Goal: Book appointment/travel/reservation

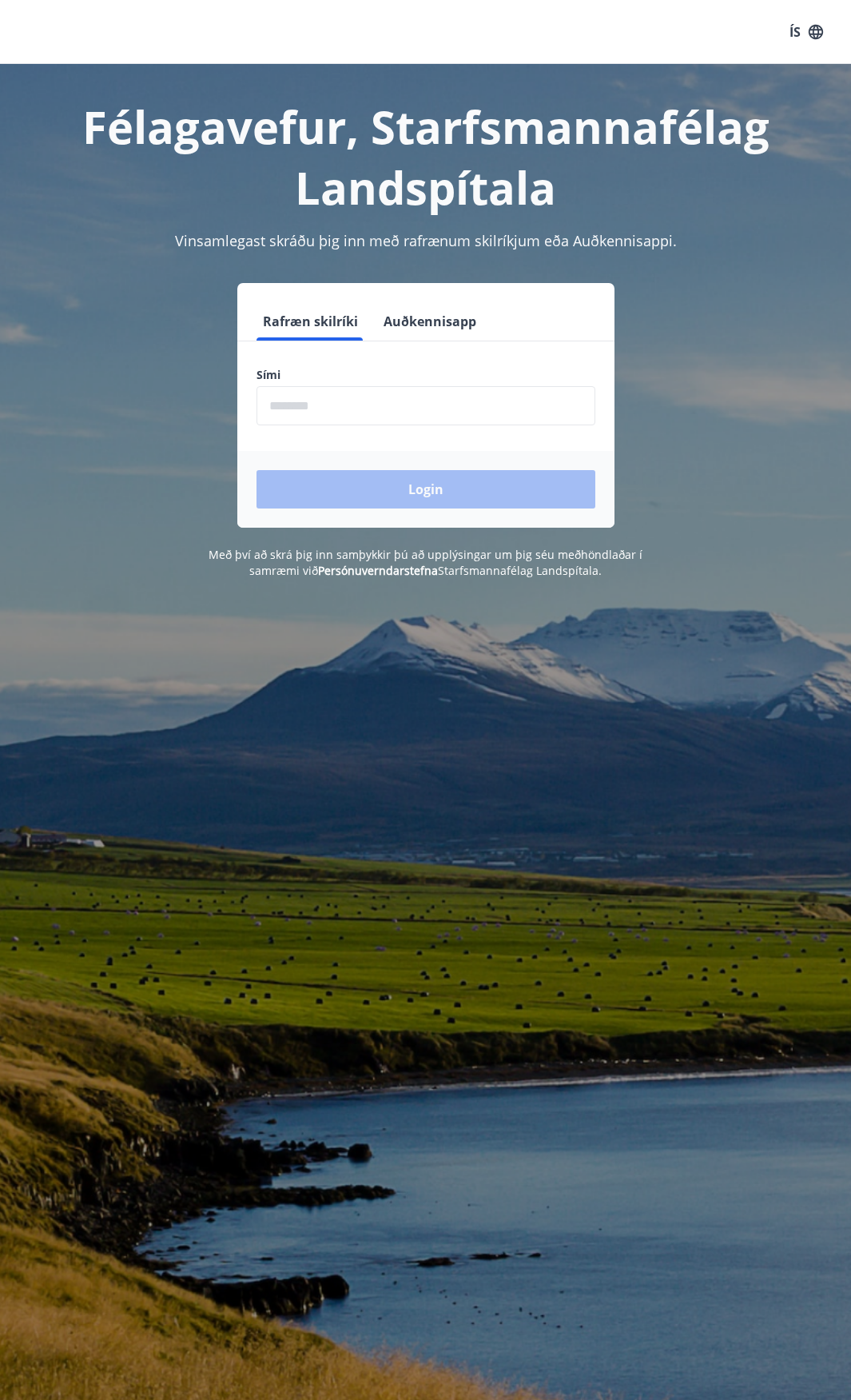
click at [304, 412] on input "phone" at bounding box center [426, 406] width 339 height 39
type input "********"
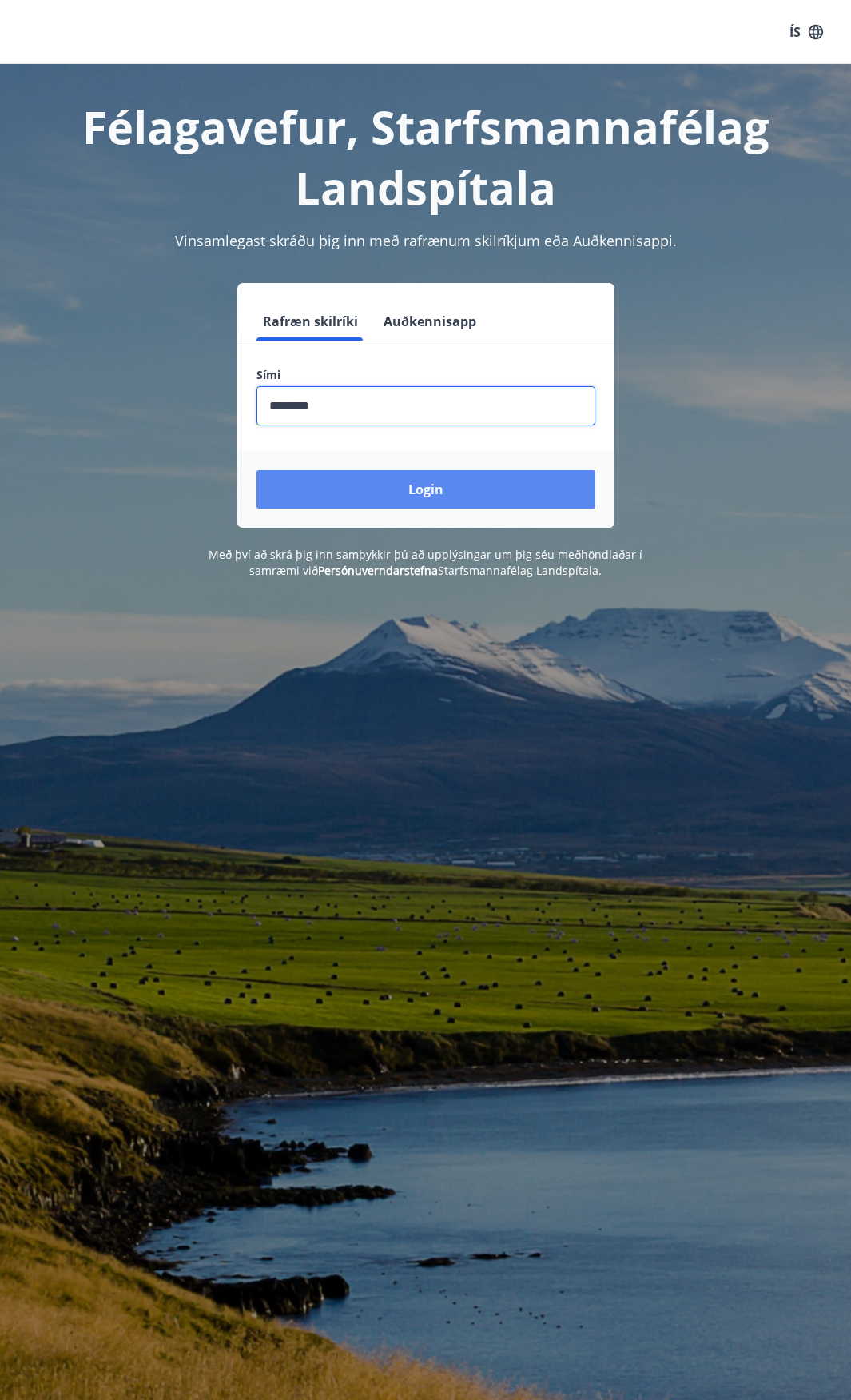
click at [352, 487] on button "Login" at bounding box center [426, 489] width 339 height 38
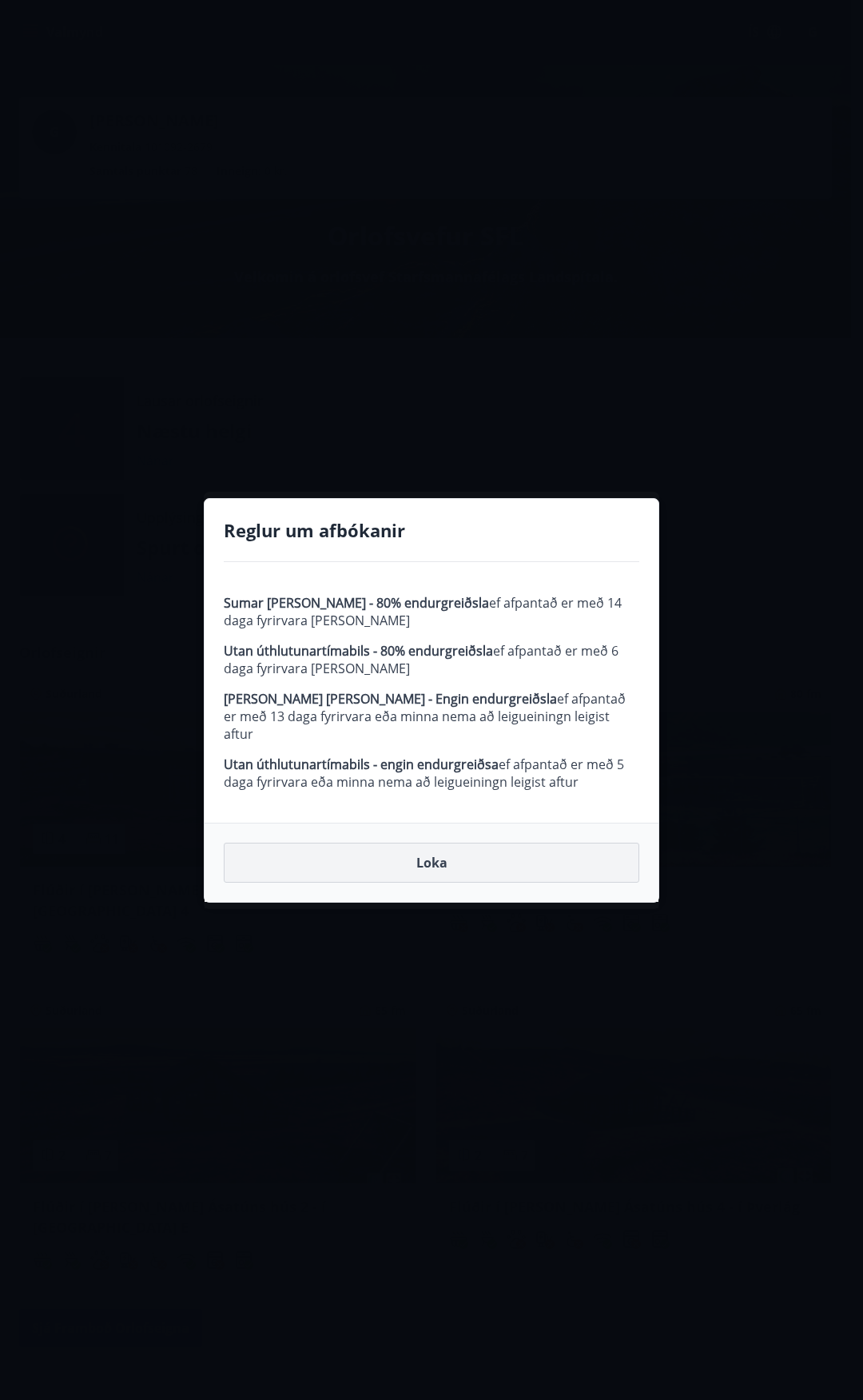
click at [448, 858] on button "Loka" at bounding box center [432, 862] width 415 height 40
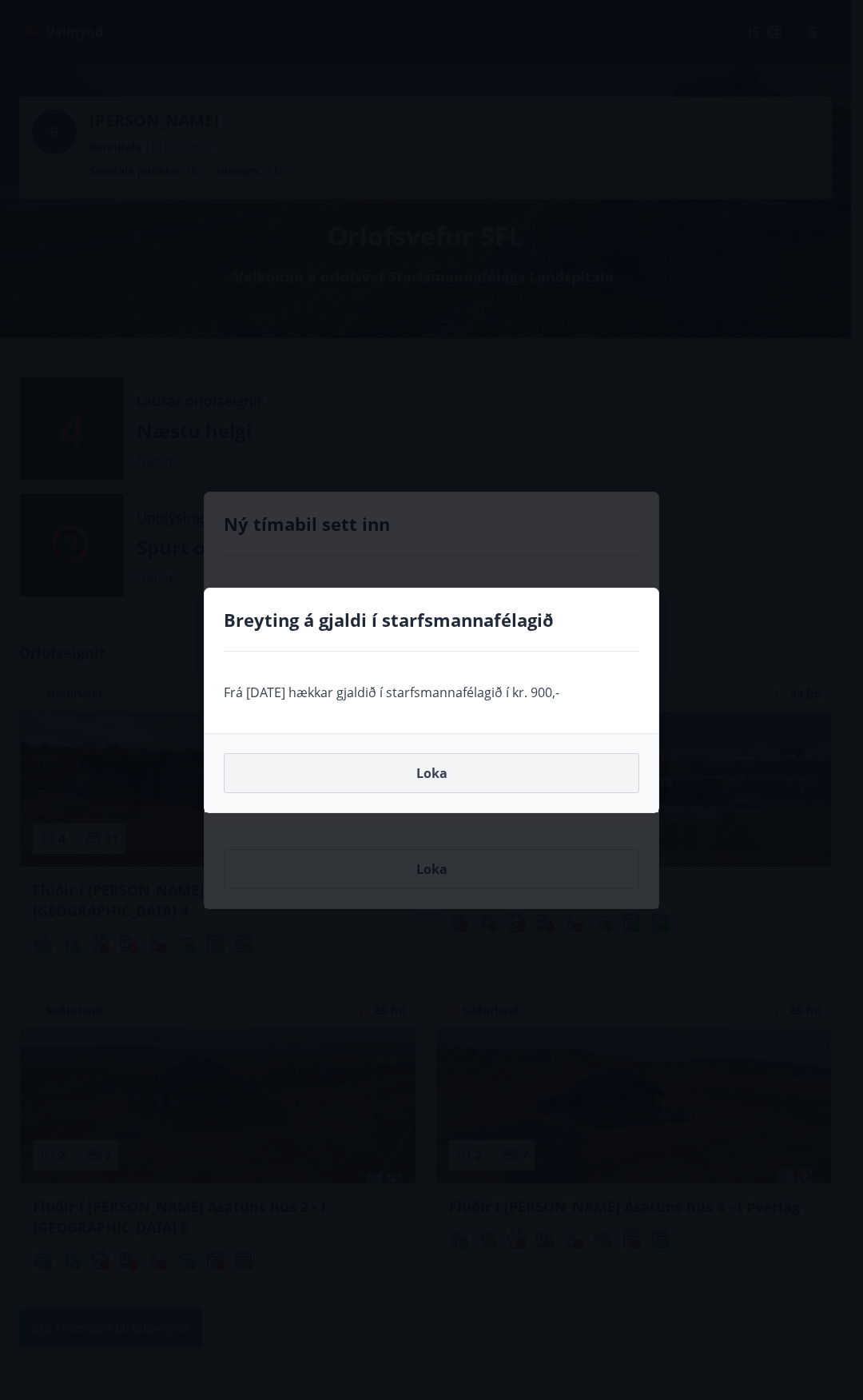
click at [428, 770] on button "Loka" at bounding box center [432, 773] width 415 height 40
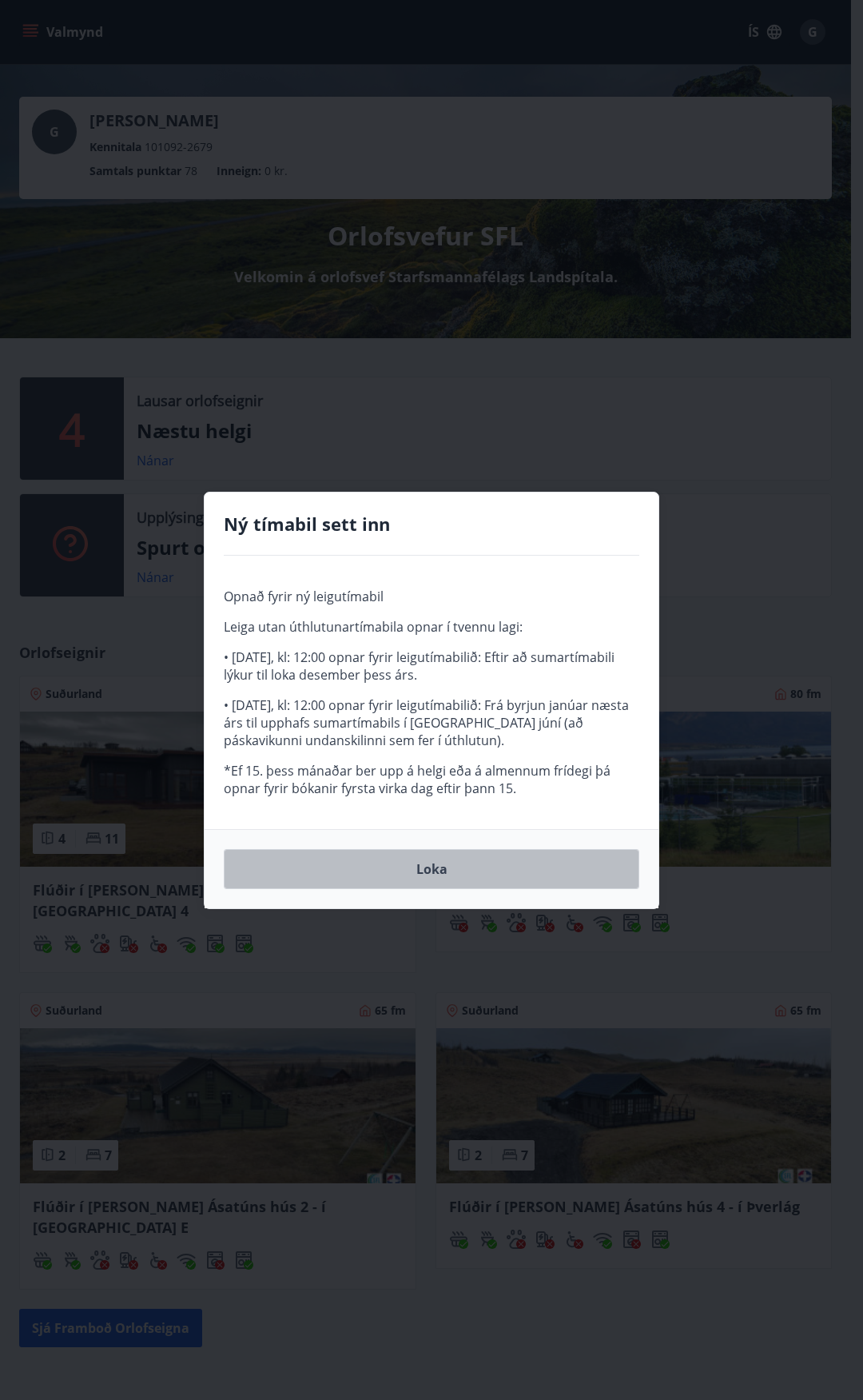
click at [448, 862] on button "Loka" at bounding box center [432, 868] width 415 height 40
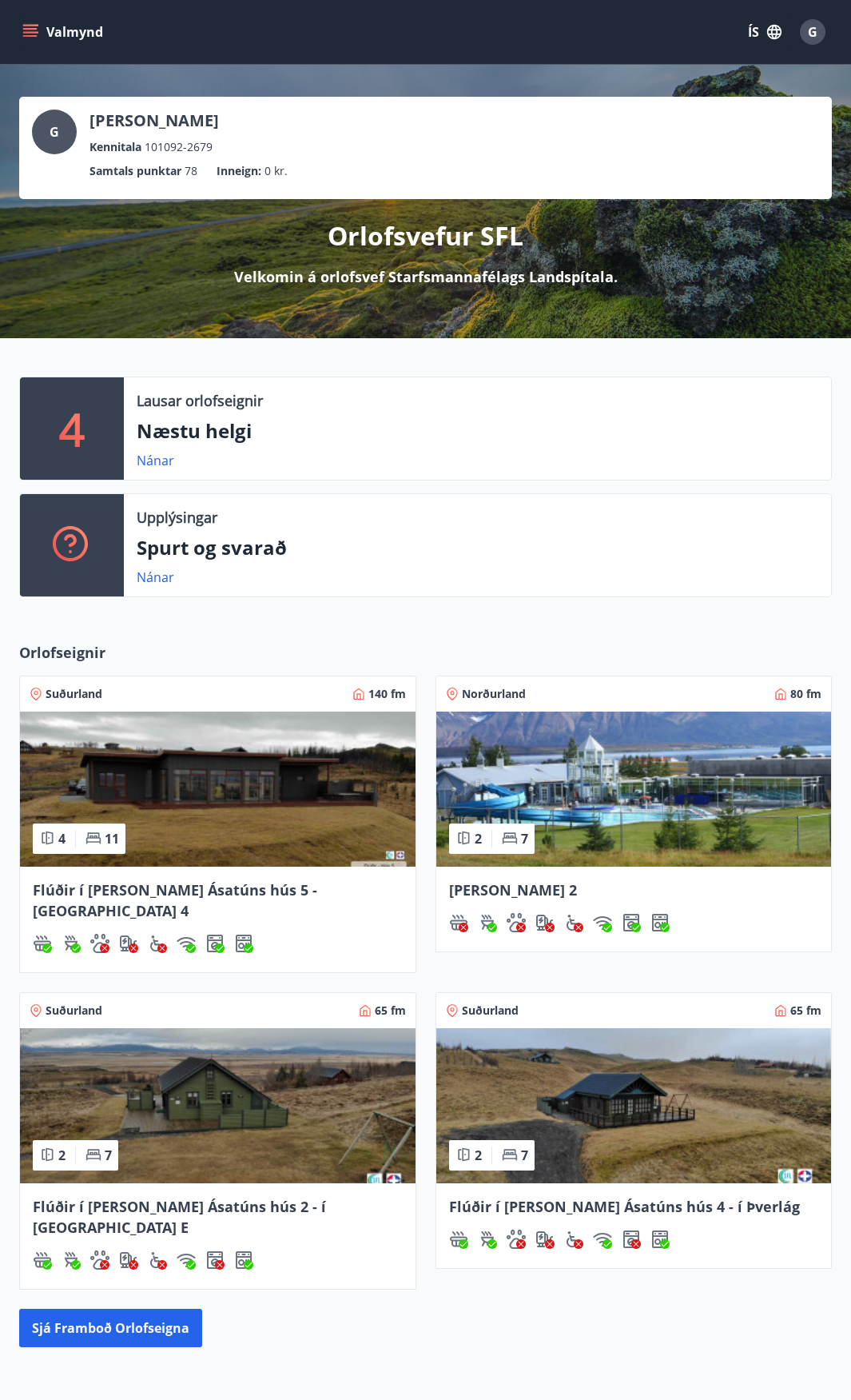
click at [99, 741] on img at bounding box center [218, 789] width 396 height 155
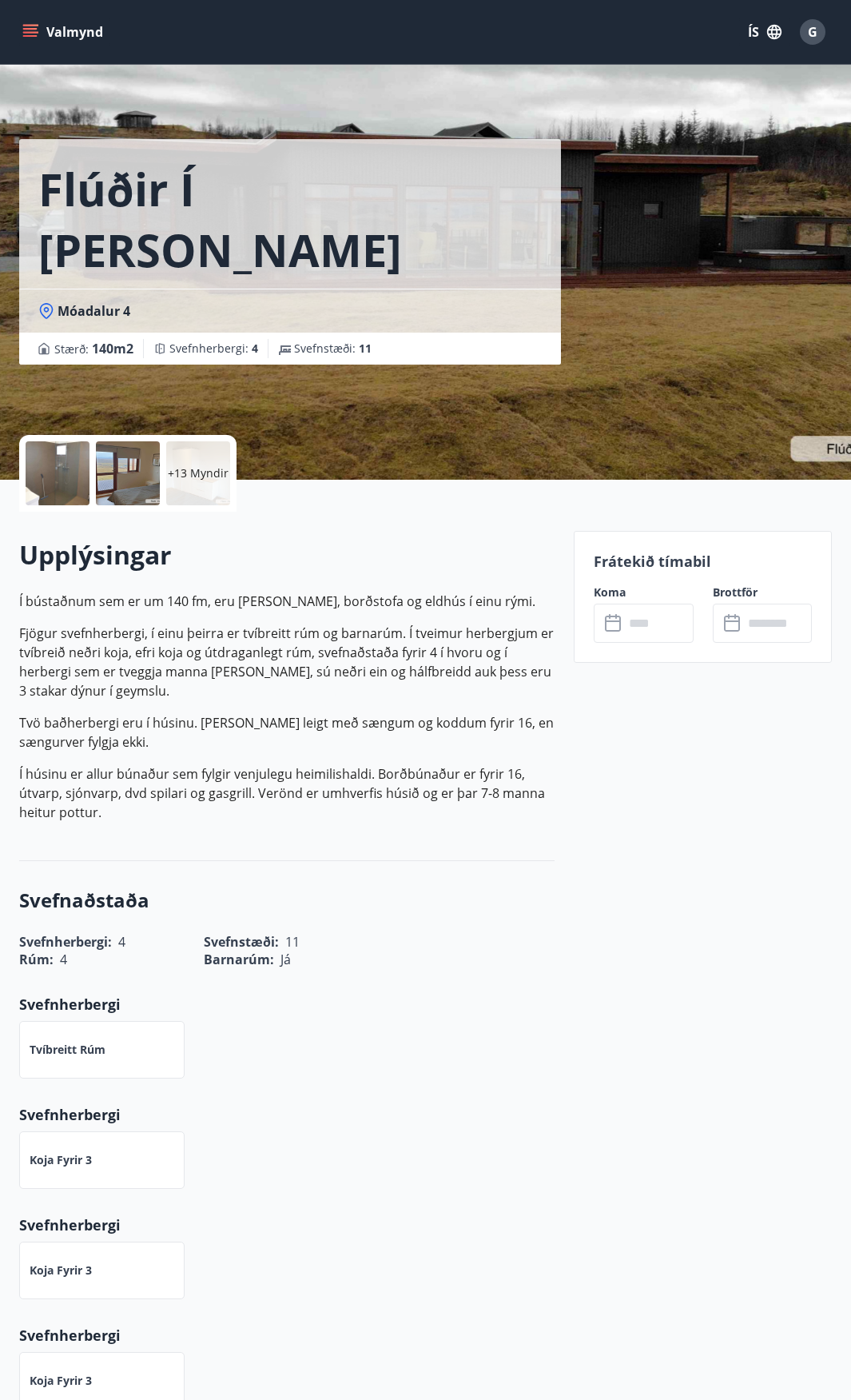
click at [665, 622] on input "text" at bounding box center [659, 623] width 70 height 39
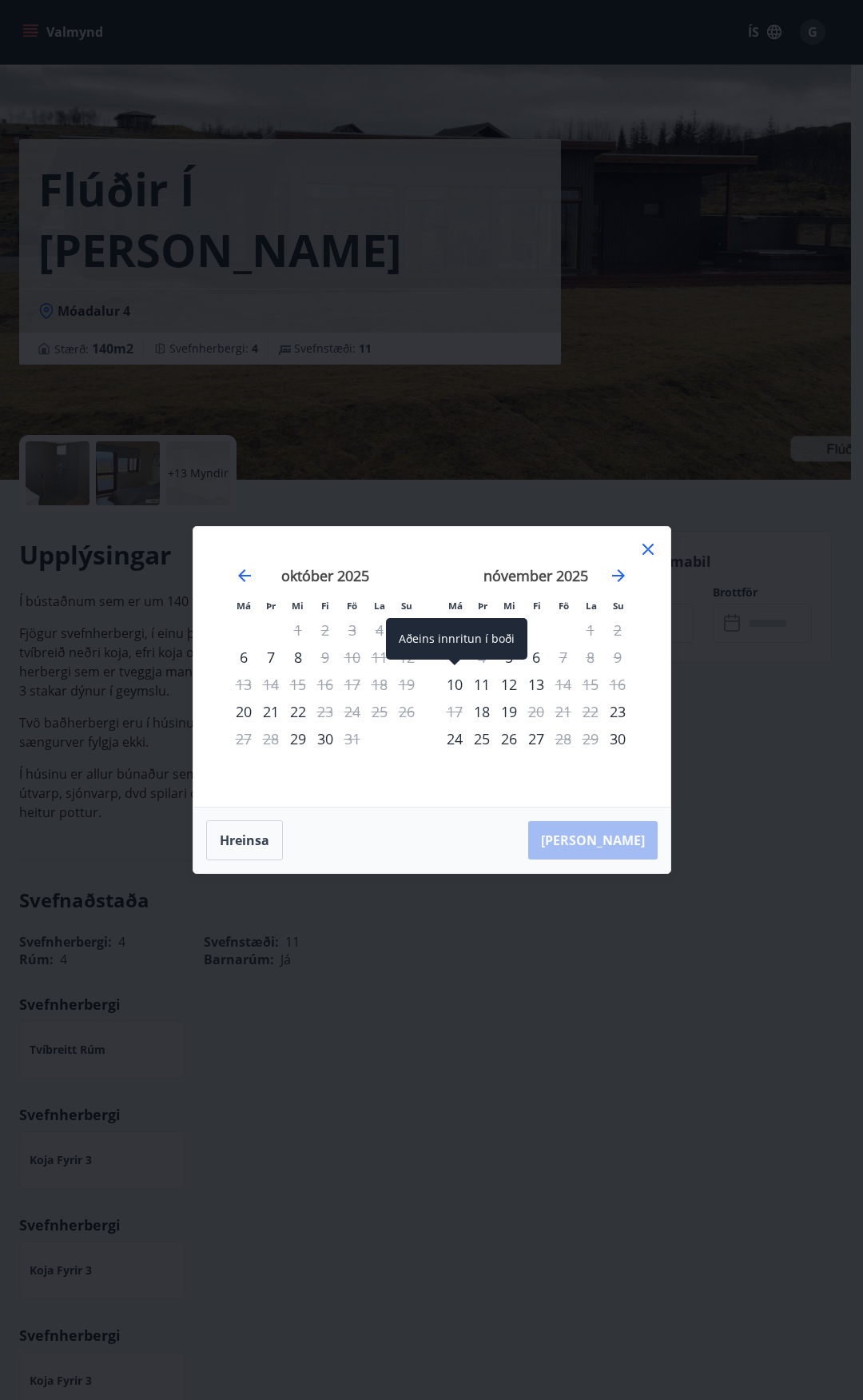
click at [458, 683] on div "10" at bounding box center [455, 685] width 27 height 27
click at [544, 685] on div "13" at bounding box center [537, 685] width 27 height 27
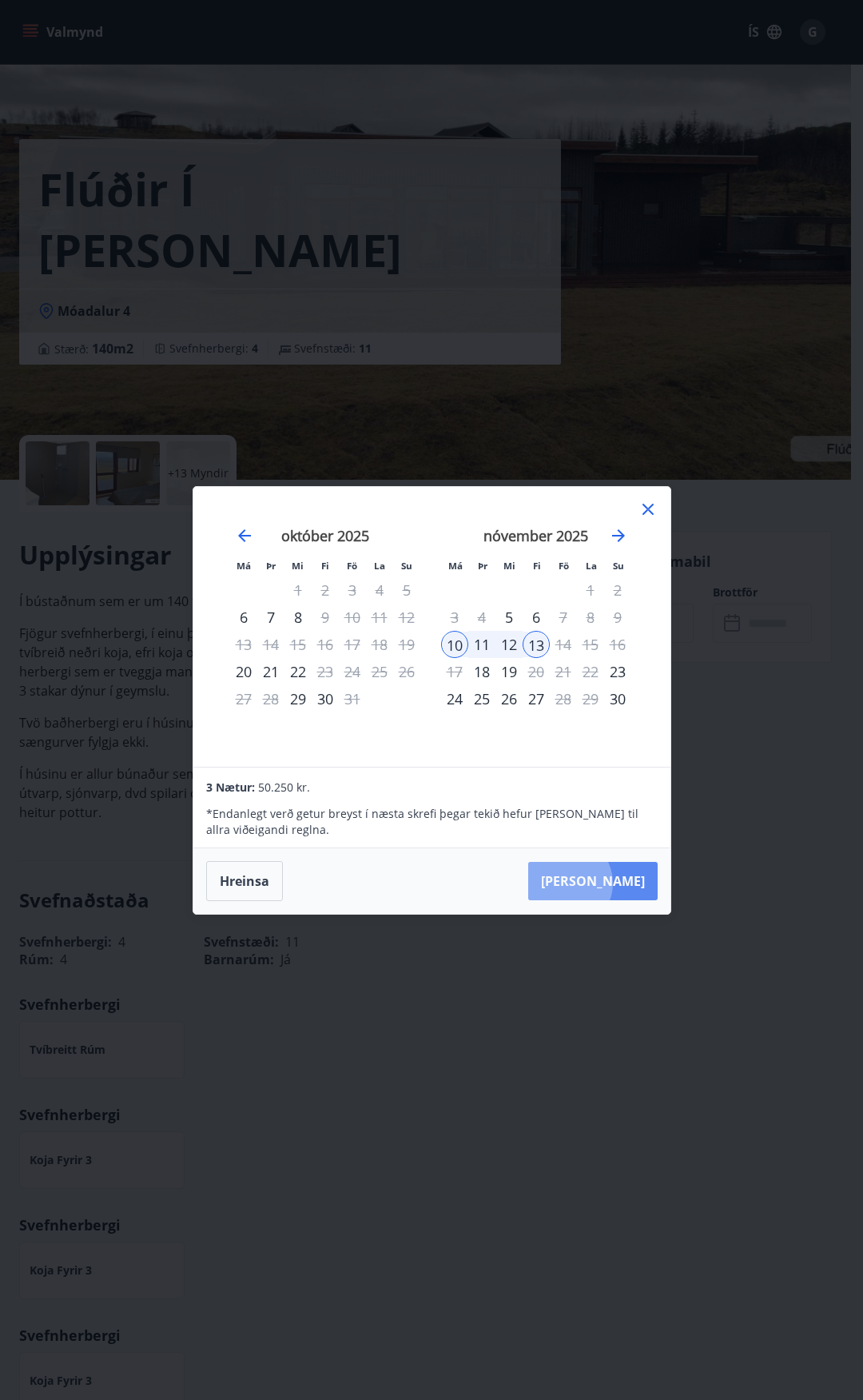
click at [615, 883] on button "Taka Frá" at bounding box center [593, 880] width 129 height 38
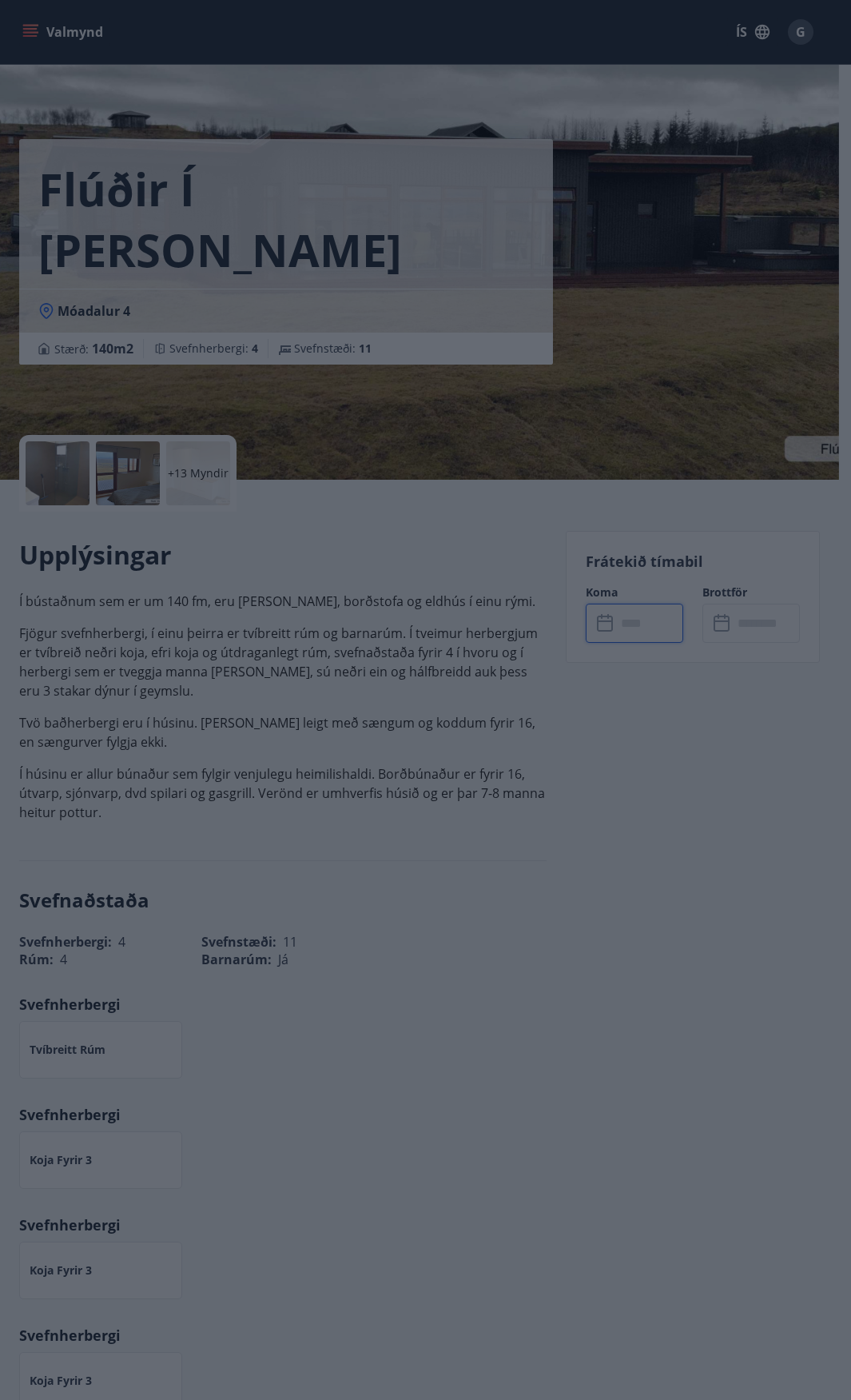
type input "******"
